Goal: Task Accomplishment & Management: Manage account settings

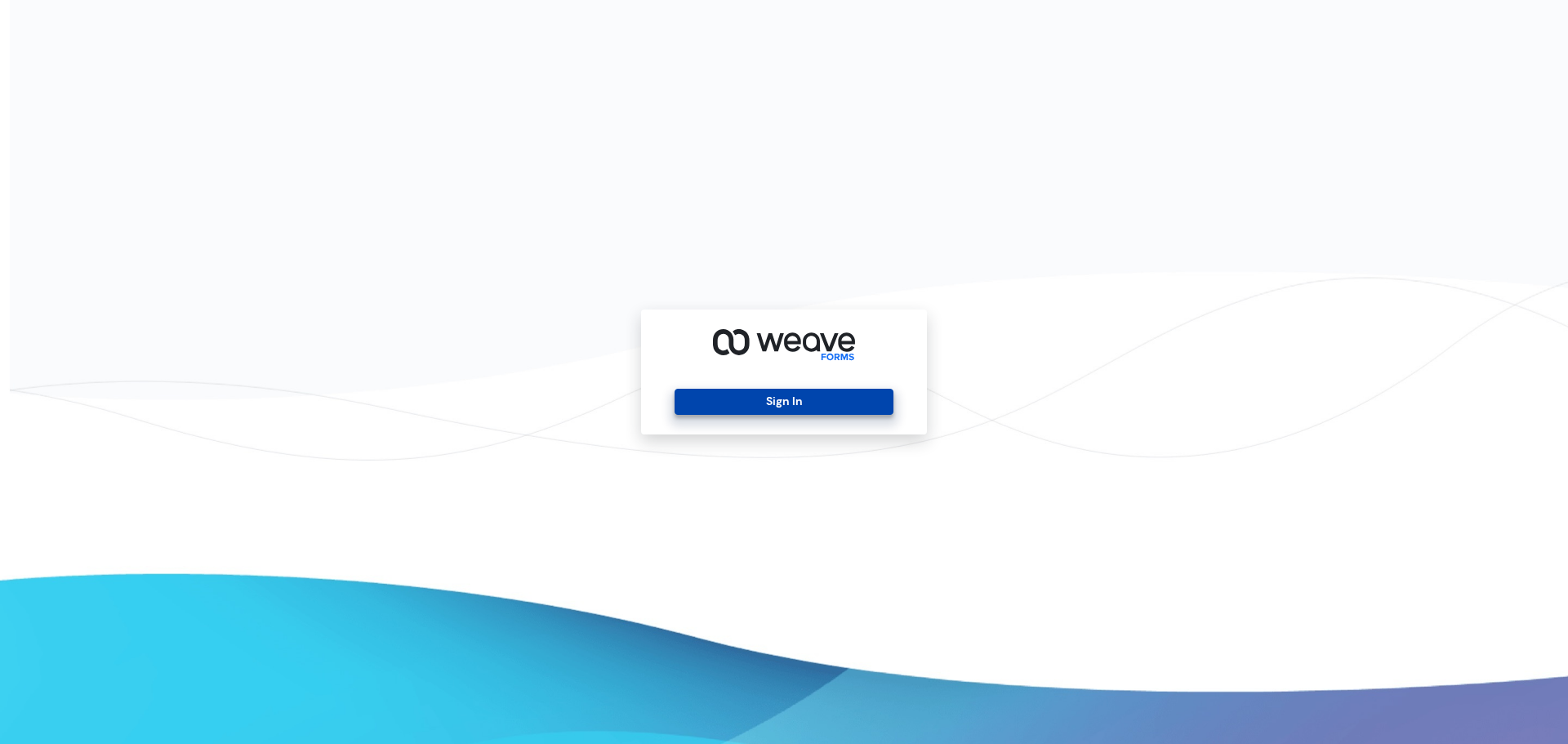
click at [744, 400] on button "Sign In" at bounding box center [783, 402] width 218 height 26
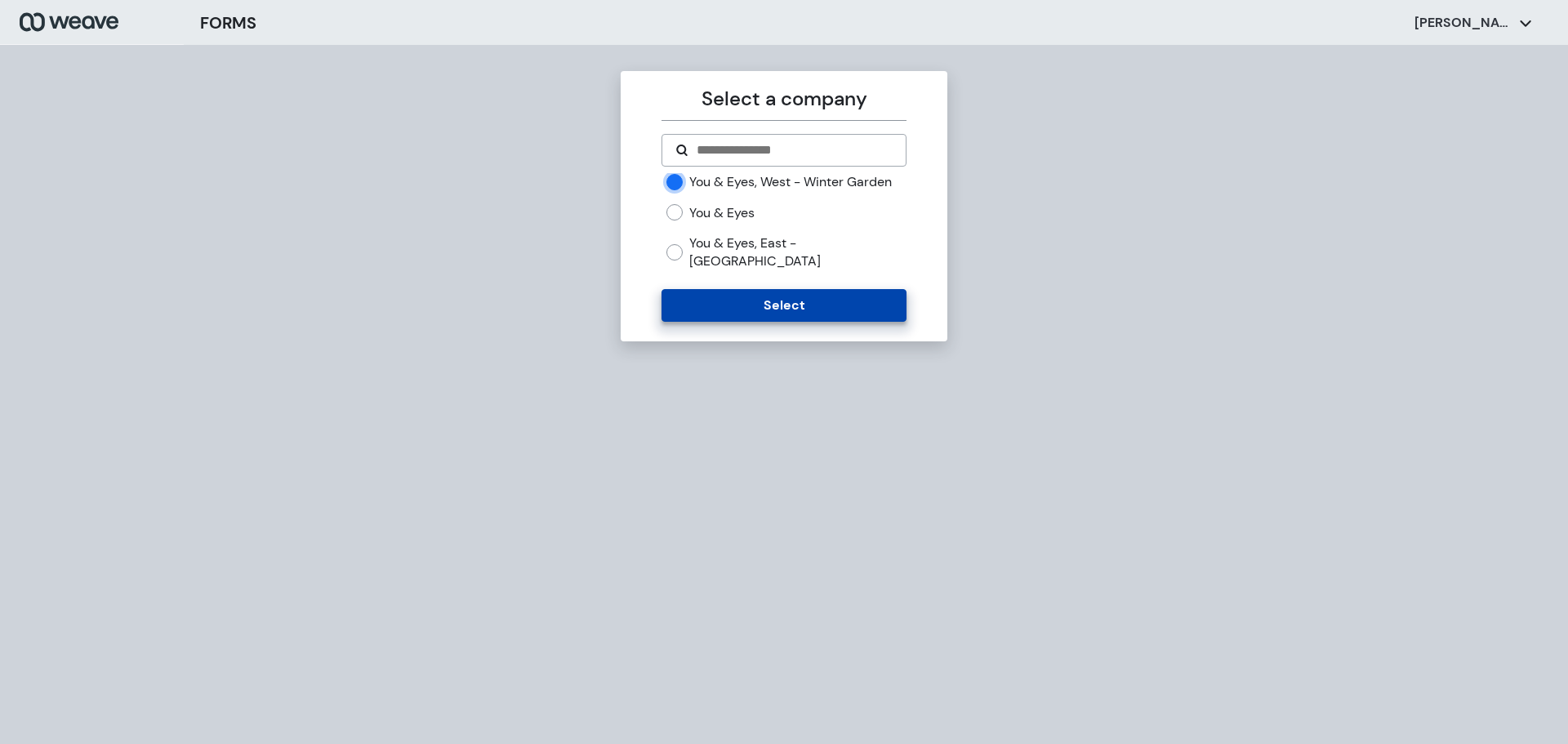
click at [733, 295] on button "Select" at bounding box center [784, 305] width 245 height 33
